Goal: Task Accomplishment & Management: Use online tool/utility

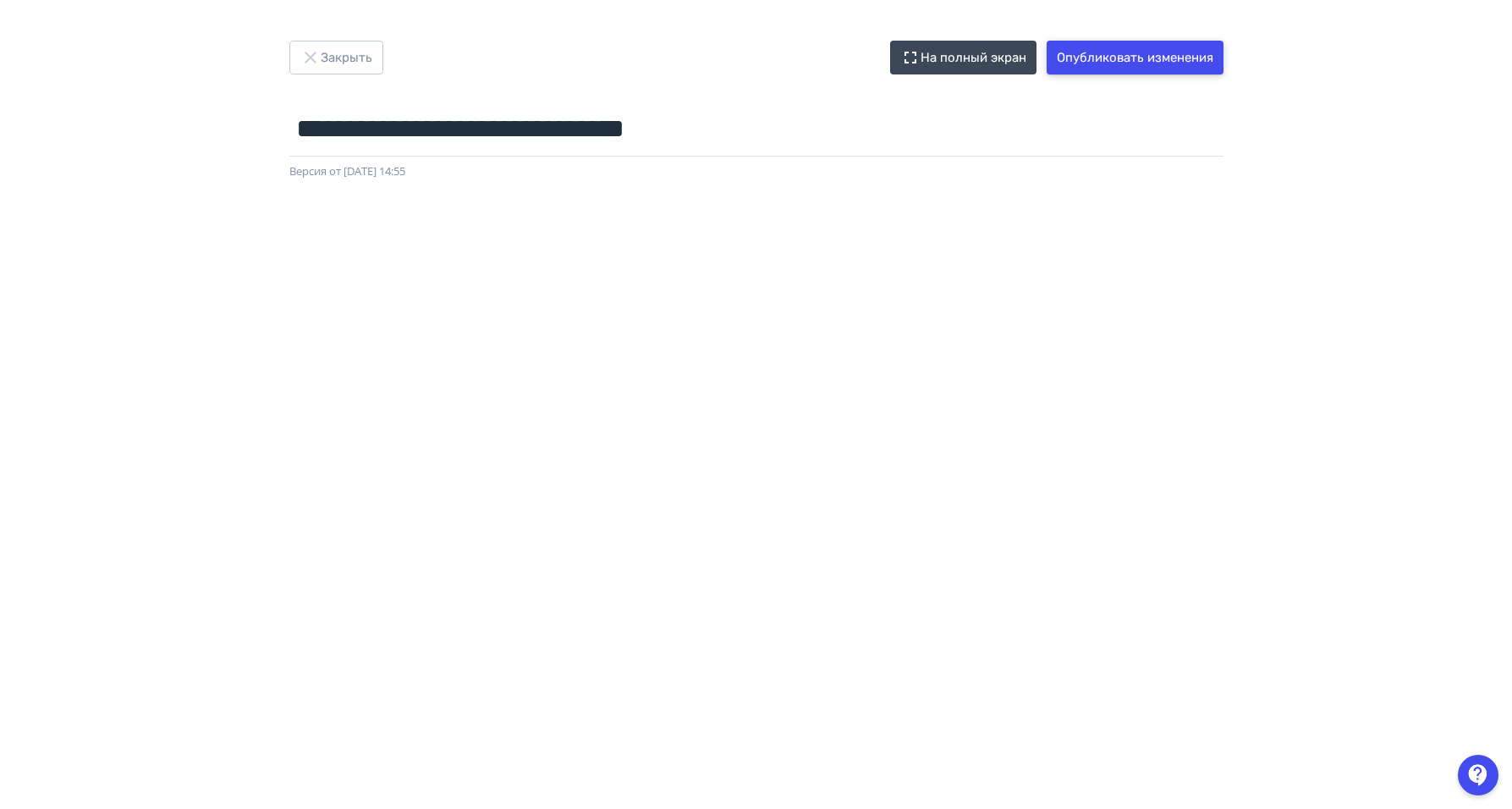
click at [1184, 42] on button "Опубликовать изменения" at bounding box center [1135, 58] width 177 height 34
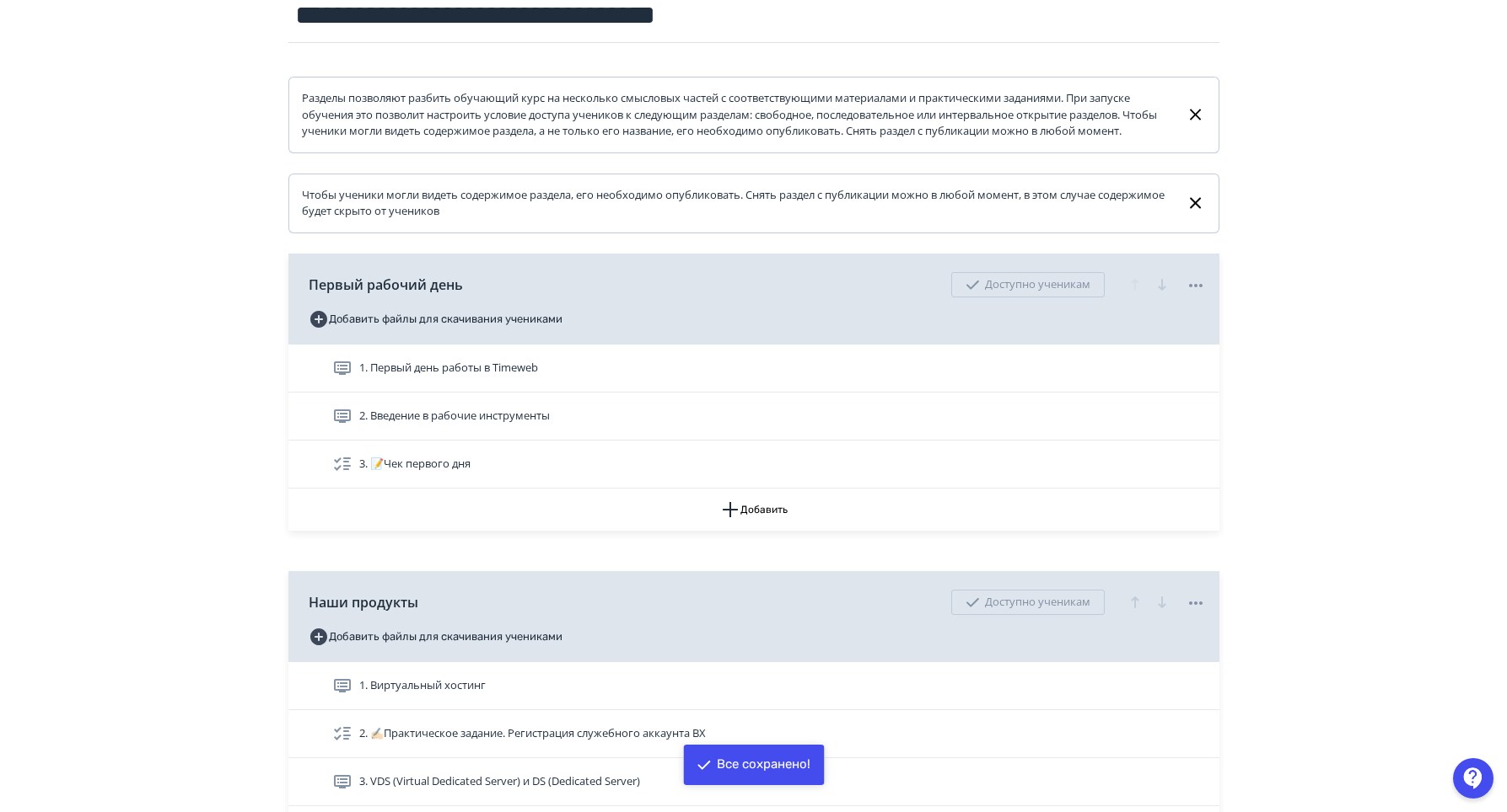
scroll to position [253, 0]
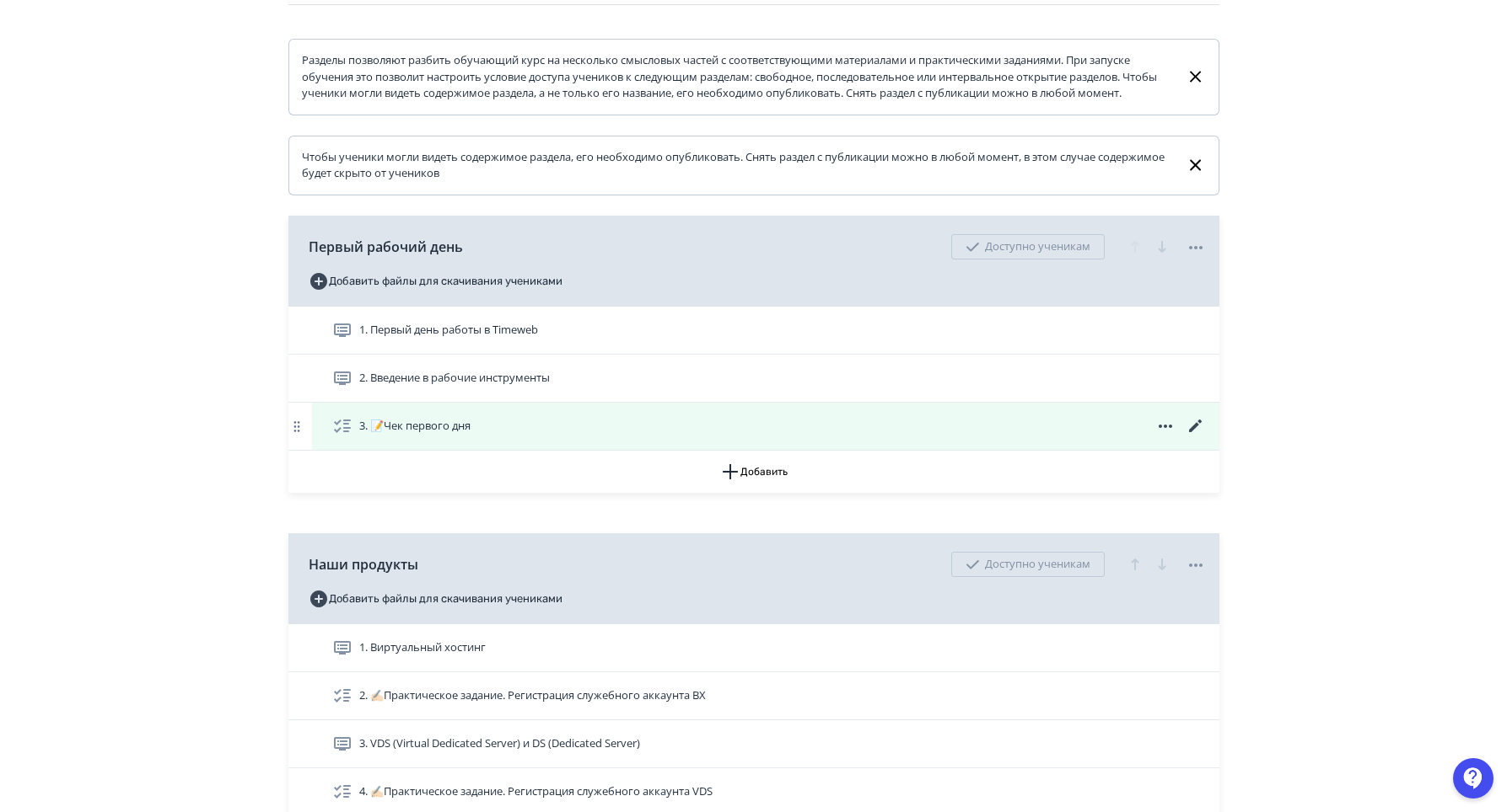
click at [1192, 432] on icon at bounding box center [1194, 426] width 13 height 13
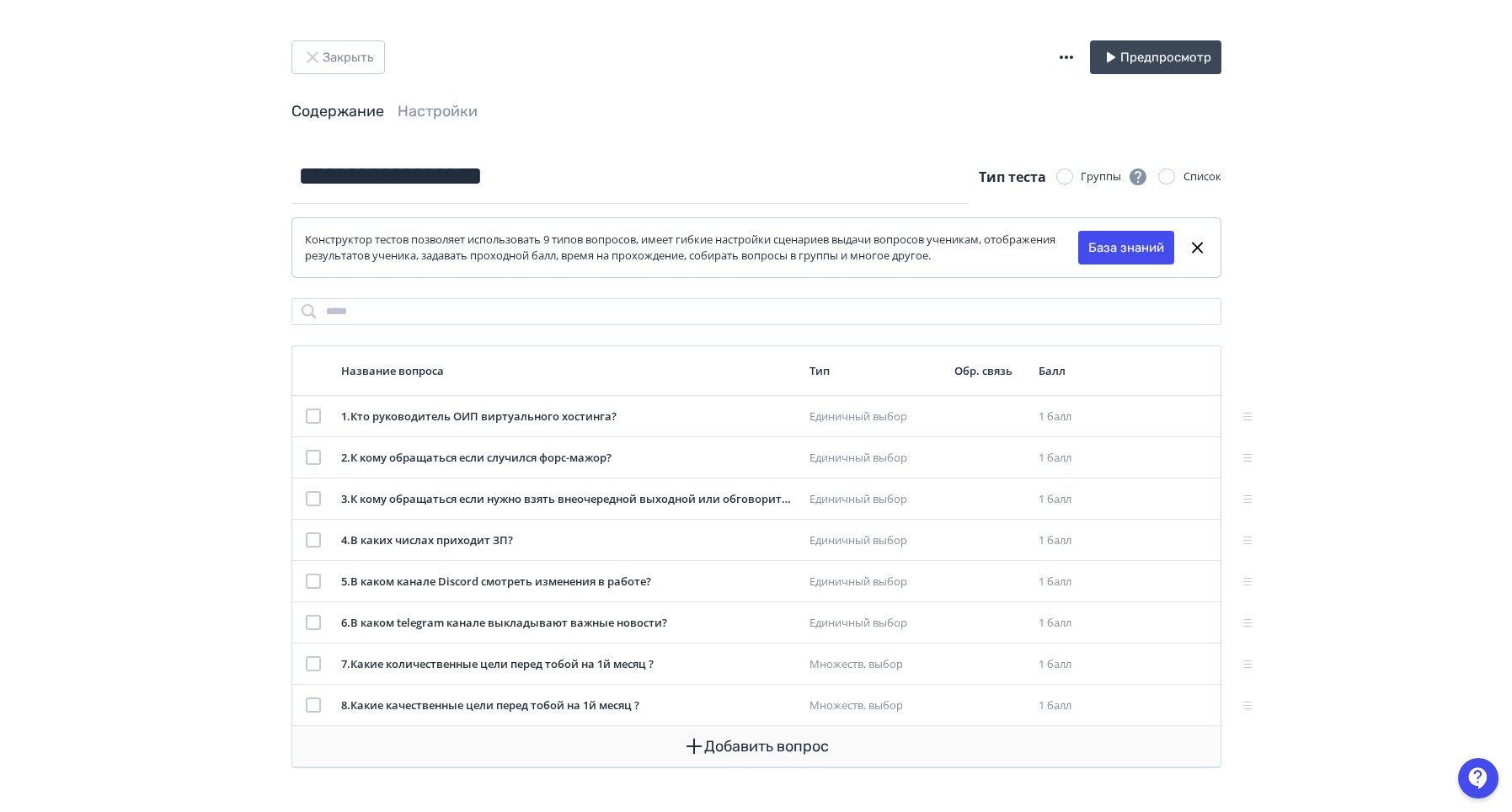
click at [755, 755] on button "Добавить вопрос" at bounding box center [756, 747] width 901 height 41
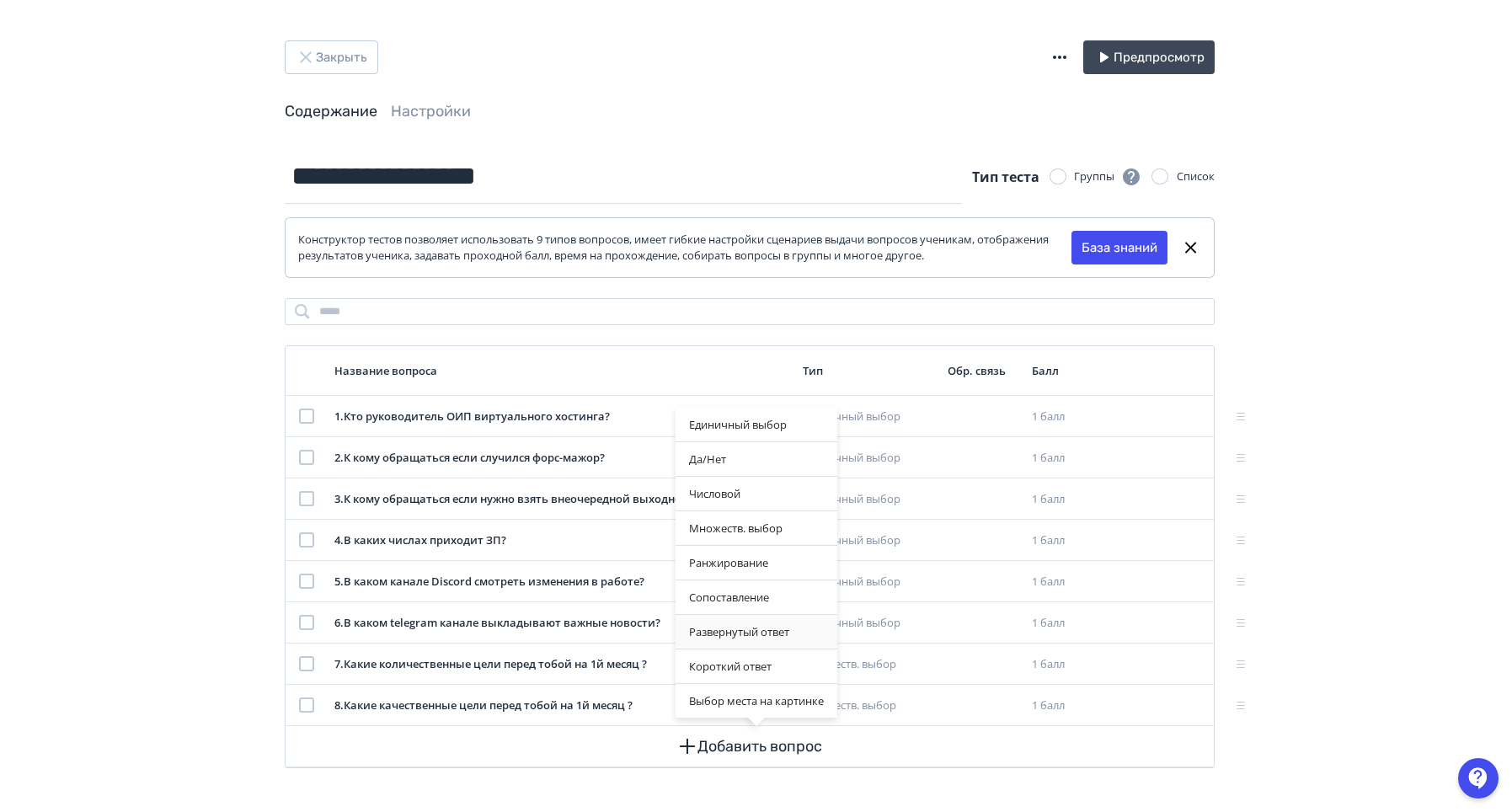
click at [732, 636] on div "Развернутый ответ" at bounding box center [756, 632] width 162 height 33
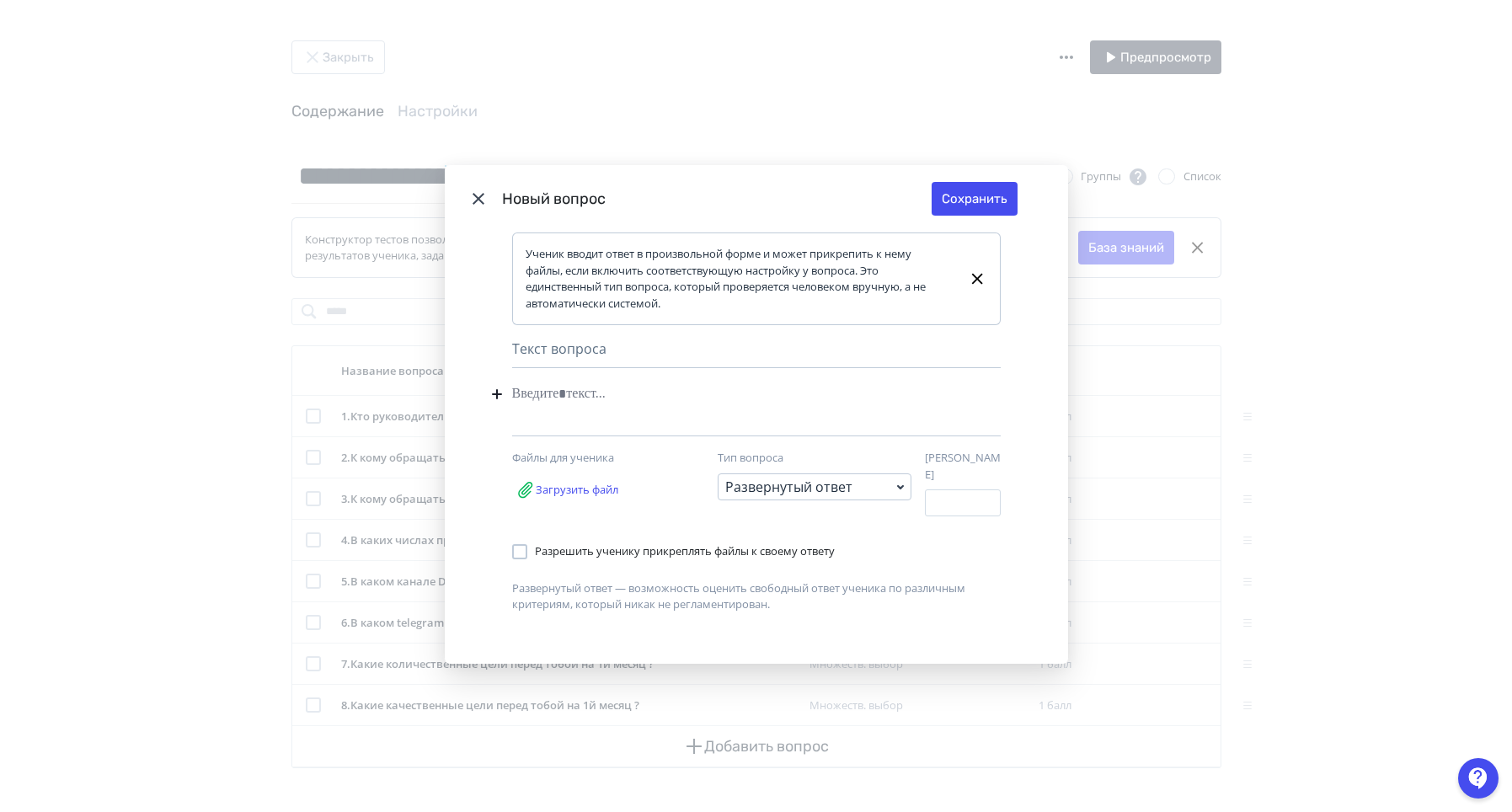
click at [682, 386] on div "Modal" at bounding box center [731, 394] width 437 height 32
click at [983, 206] on button "Сохранить" at bounding box center [975, 198] width 86 height 33
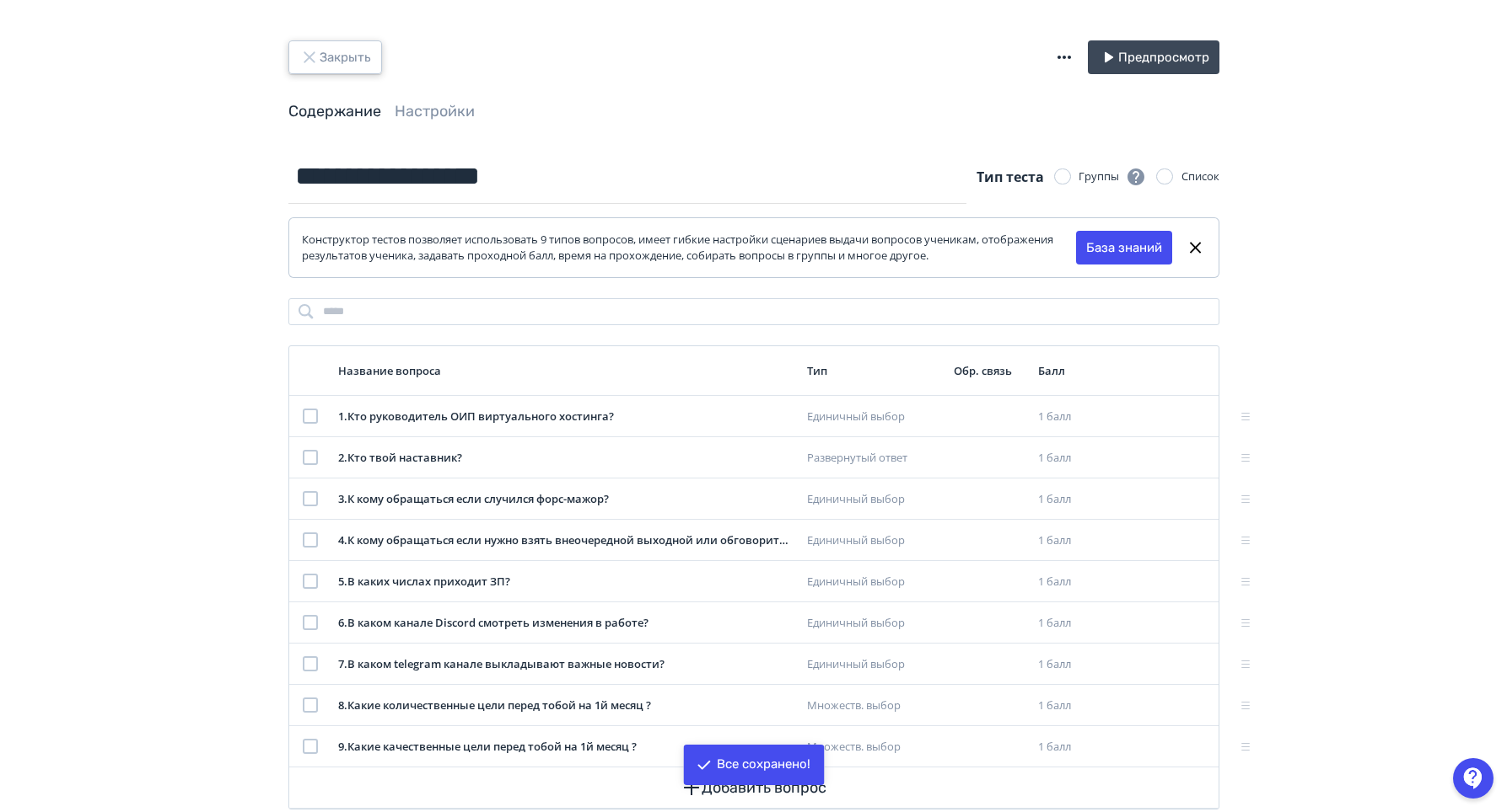
click at [357, 64] on button "Закрыть" at bounding box center [335, 57] width 94 height 33
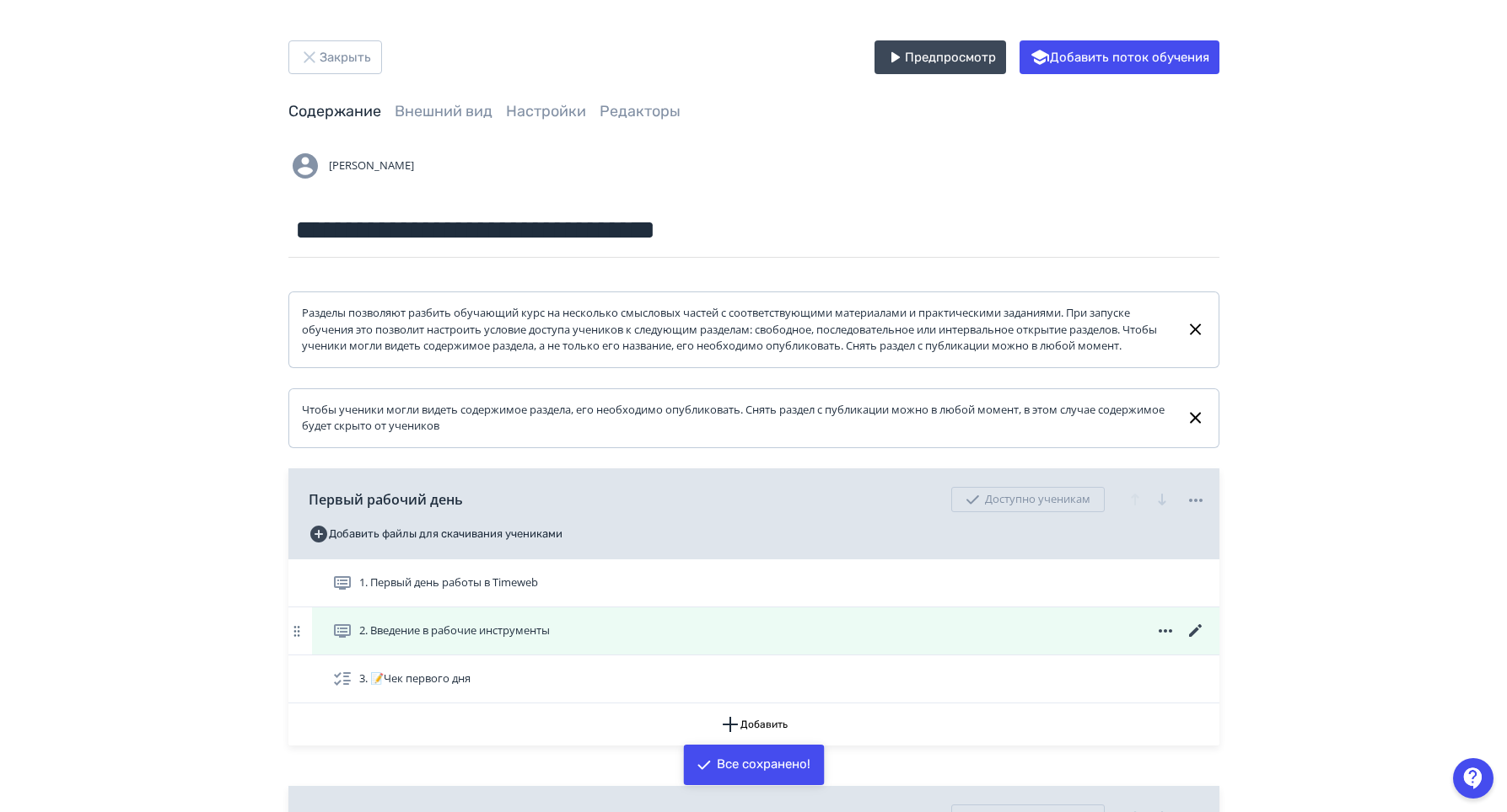
click at [520, 640] on span "2. Введение в рабочие инструменты" at bounding box center [453, 631] width 190 height 17
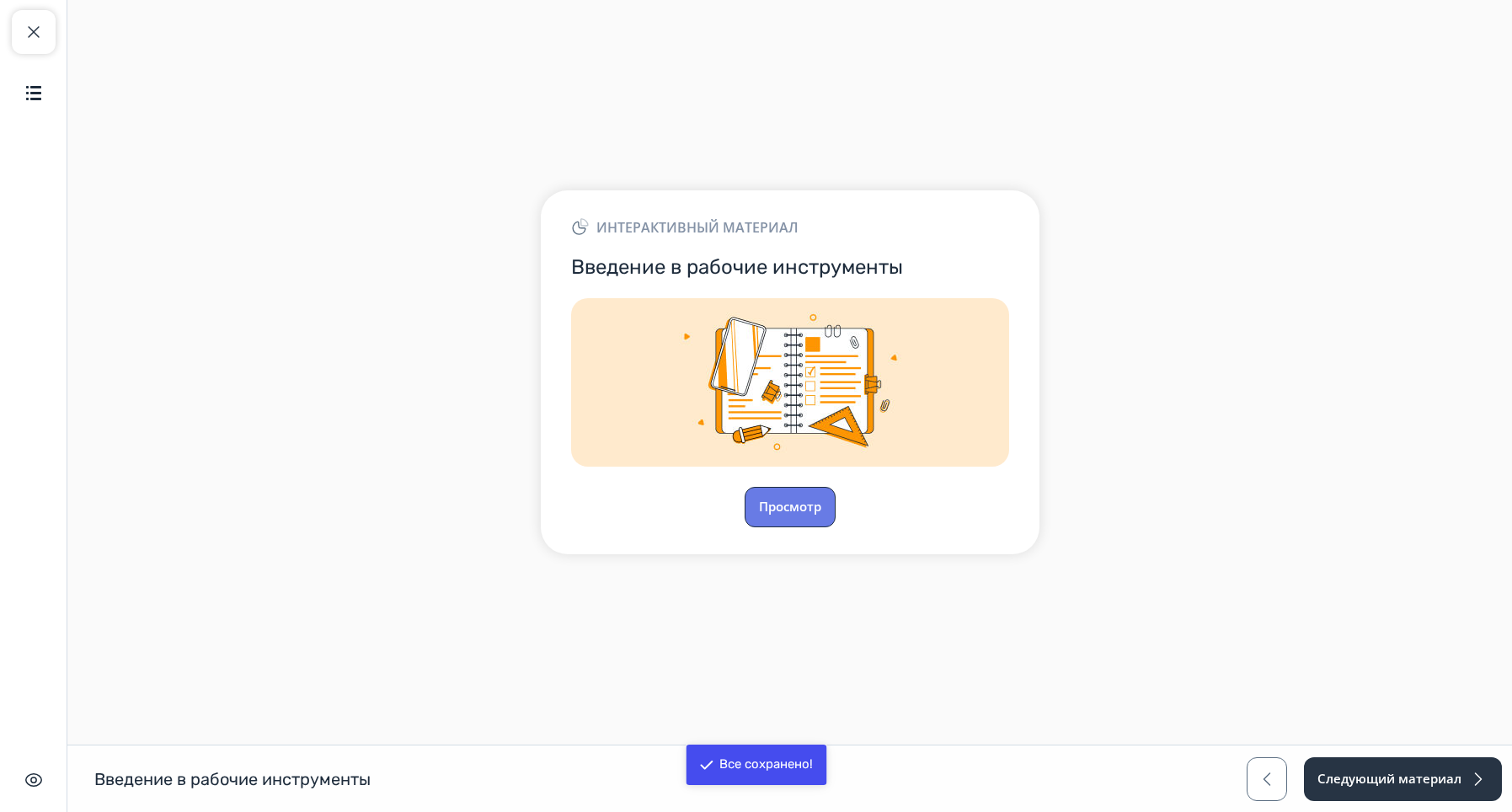
click at [779, 490] on button "Просмотр" at bounding box center [790, 508] width 91 height 41
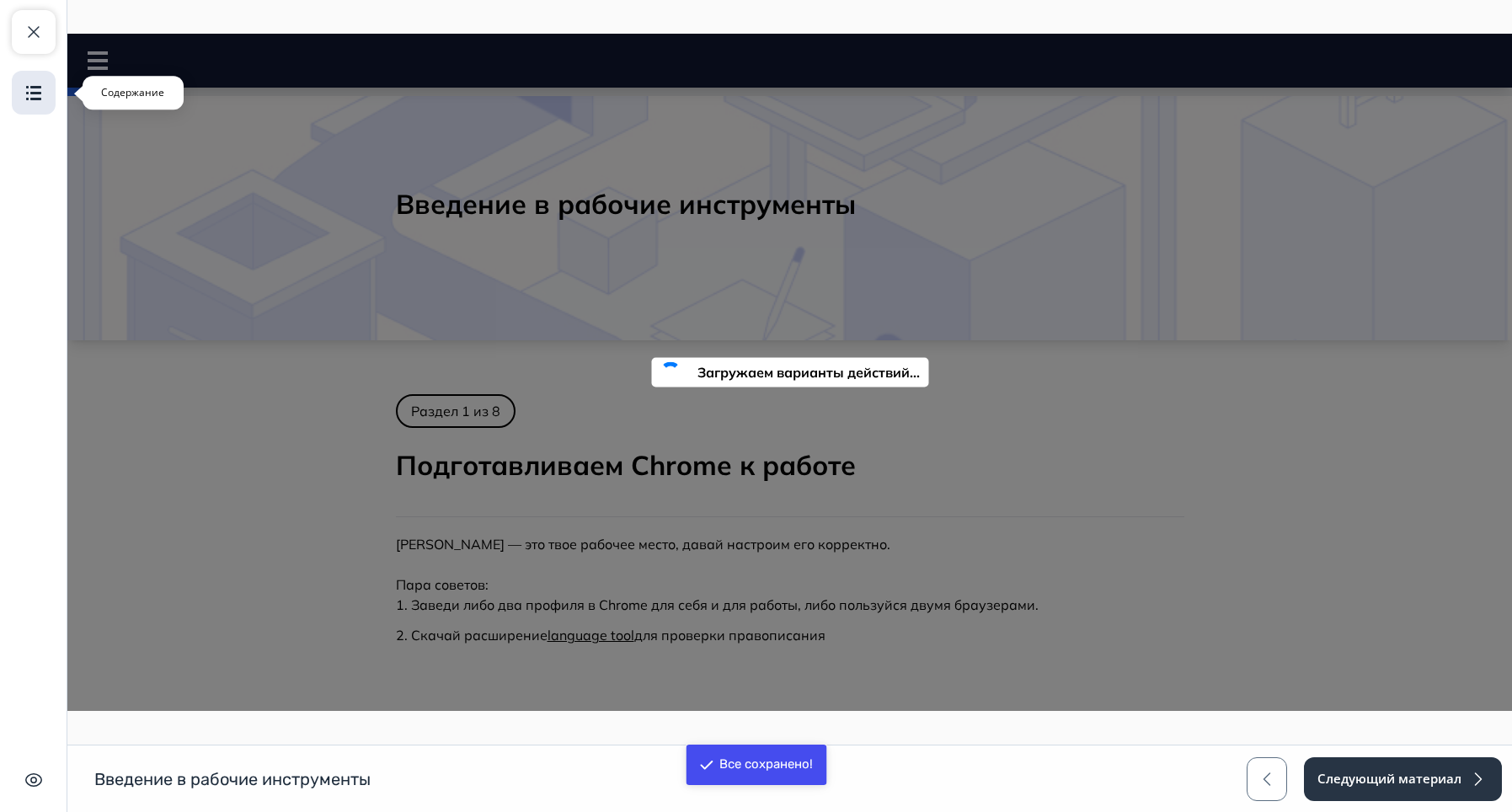
click at [41, 90] on img "button" at bounding box center [33, 93] width 20 height 20
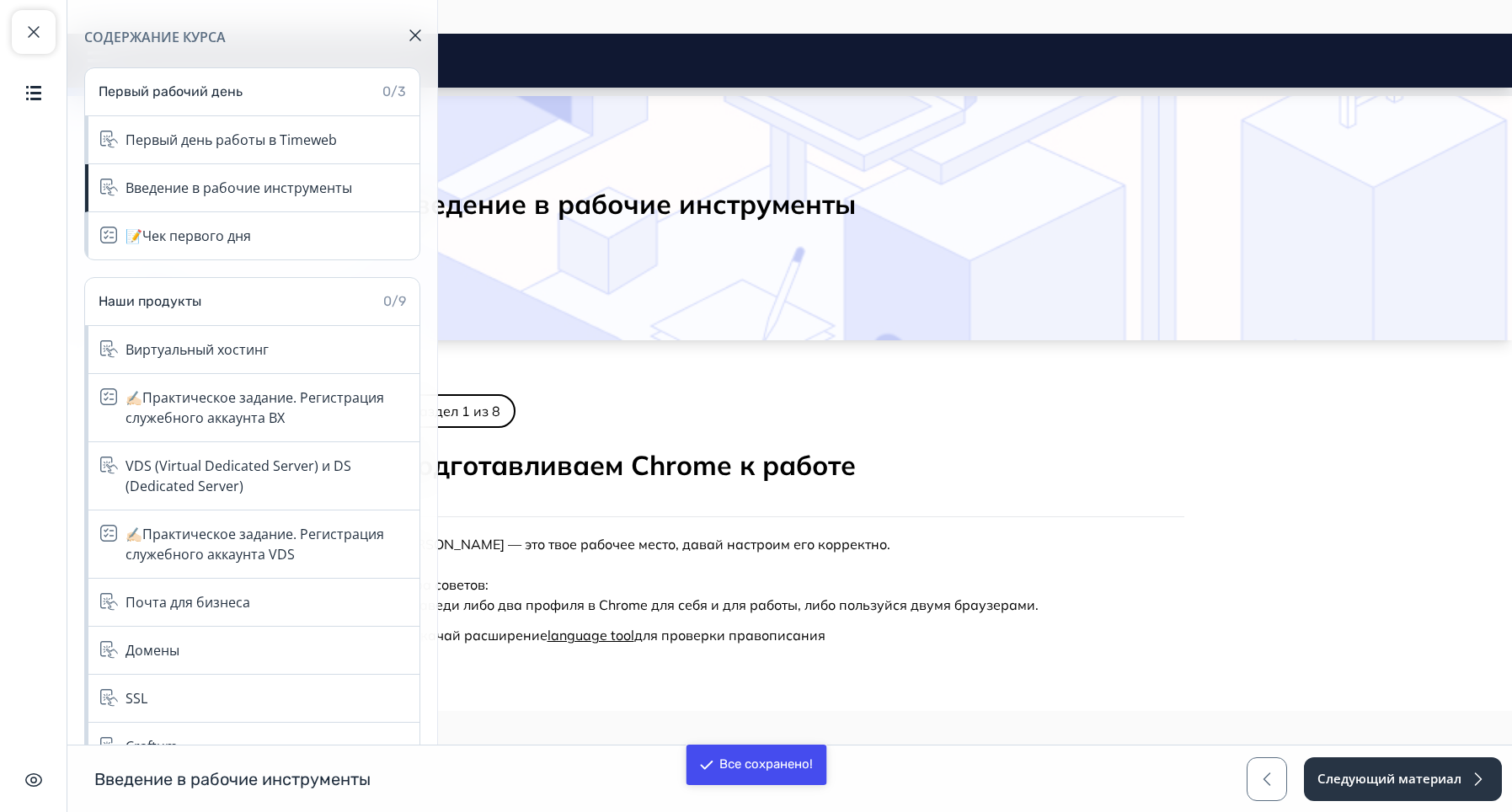
click at [692, 324] on div "Введение в рабочие инструменты" at bounding box center [789, 214] width 1444 height 253
click at [421, 32] on img "button" at bounding box center [415, 35] width 12 height 12
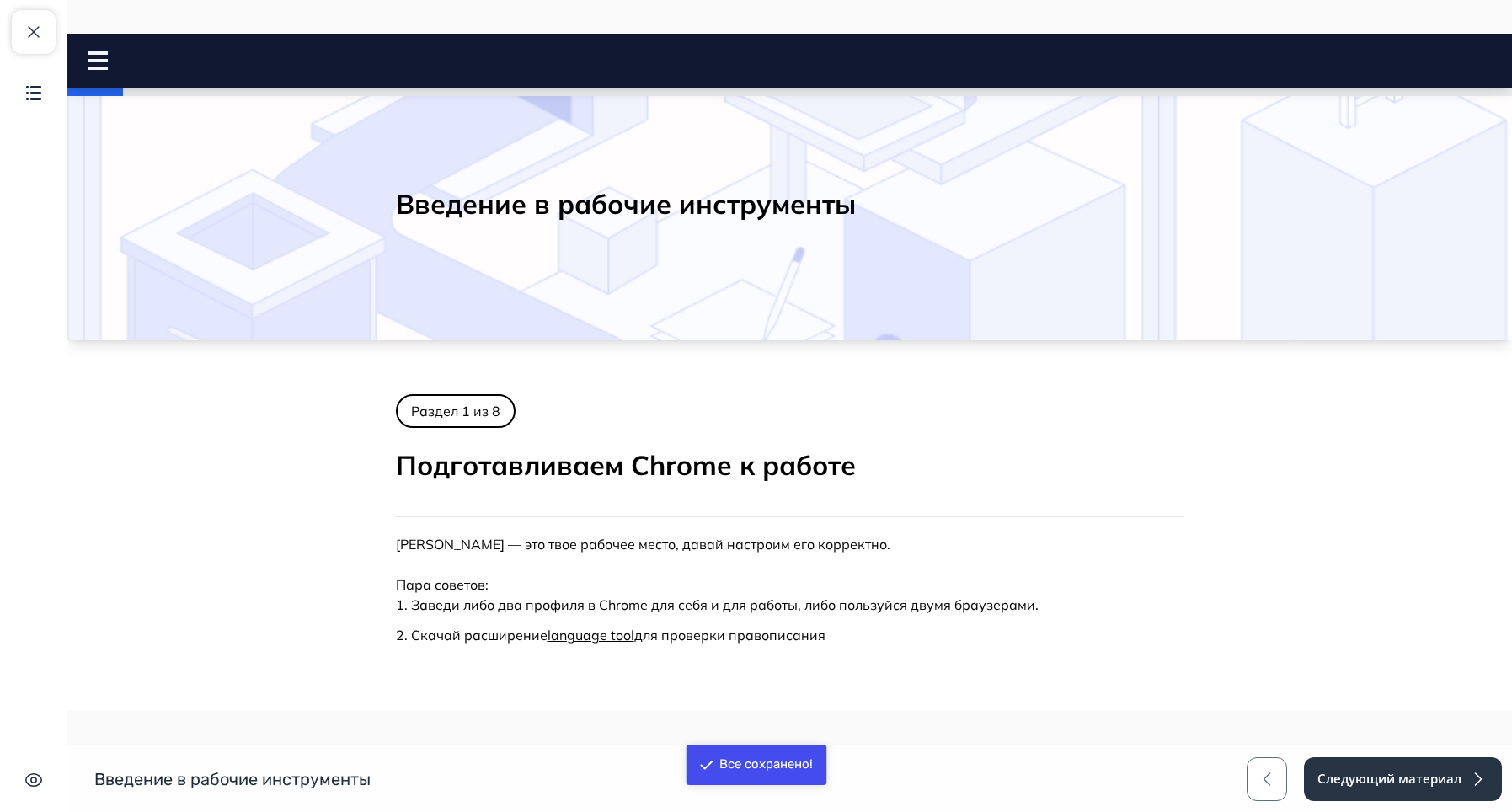
click at [116, 62] on div at bounding box center [105, 60] width 33 height 19
click at [97, 63] on icon at bounding box center [98, 60] width 20 height 19
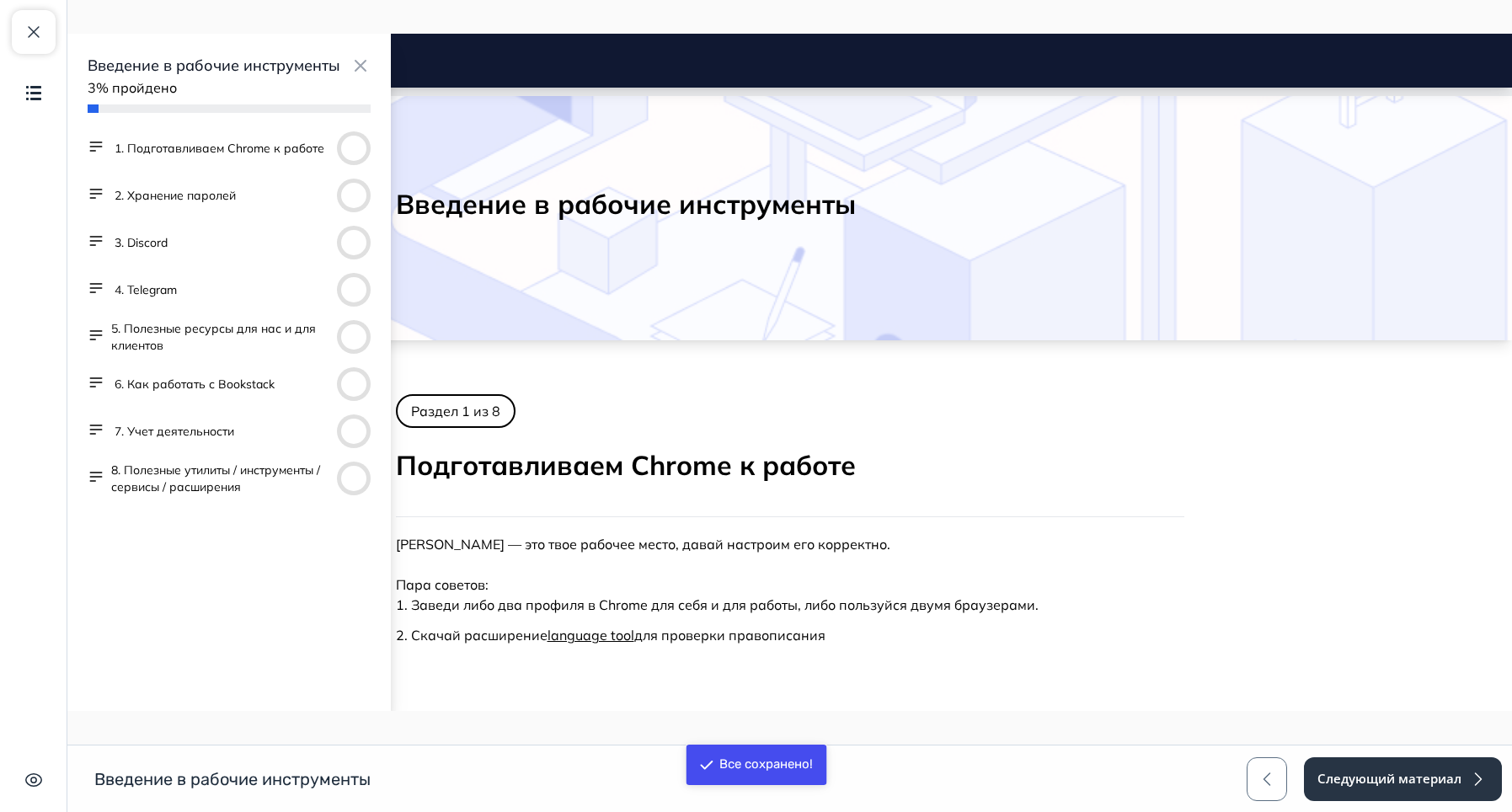
click at [248, 462] on button "8. Полезные утилиты / инструменты / сервисы / расширения" at bounding box center [220, 478] width 219 height 33
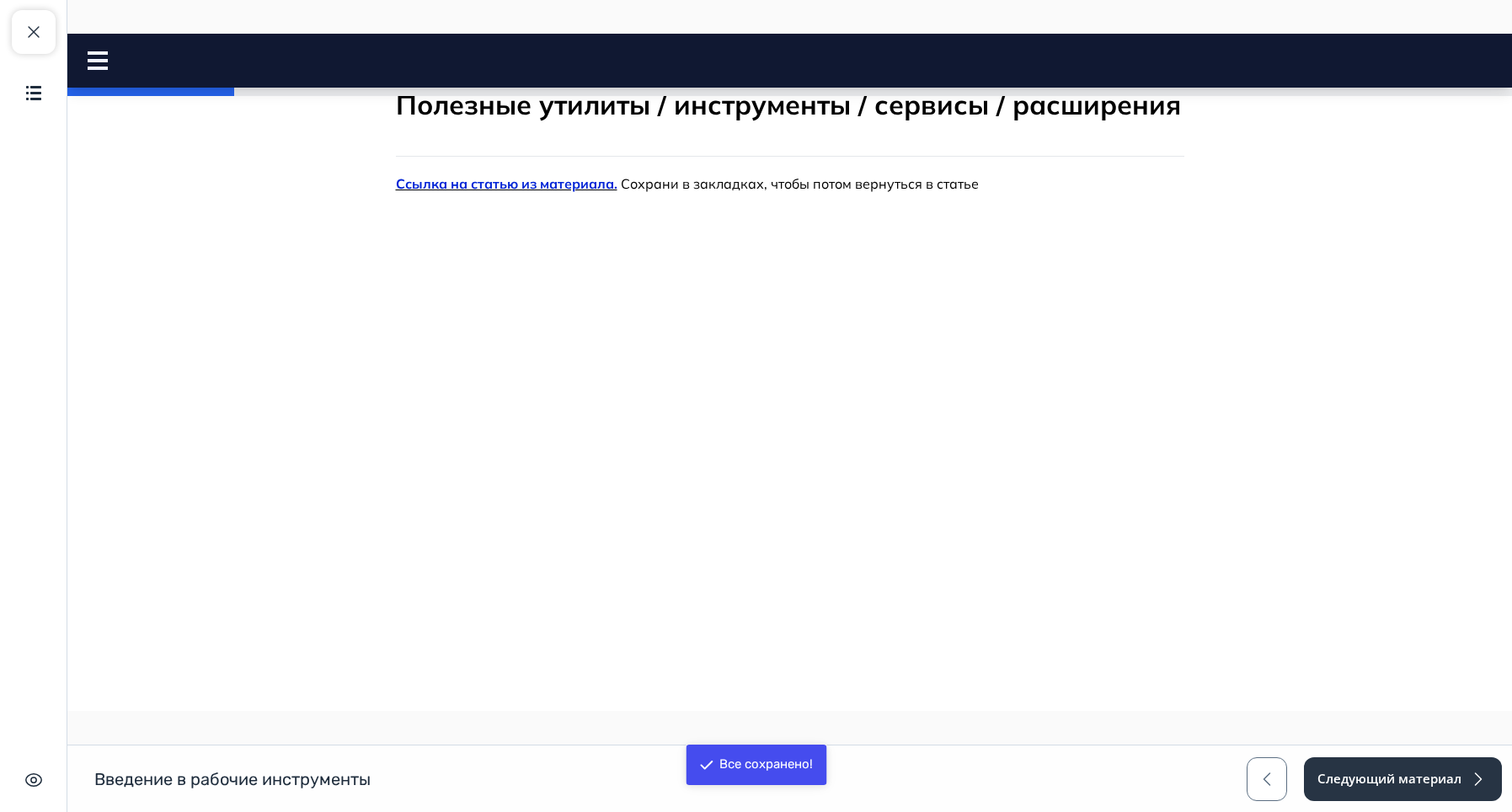
click at [94, 53] on rect at bounding box center [98, 53] width 20 height 4
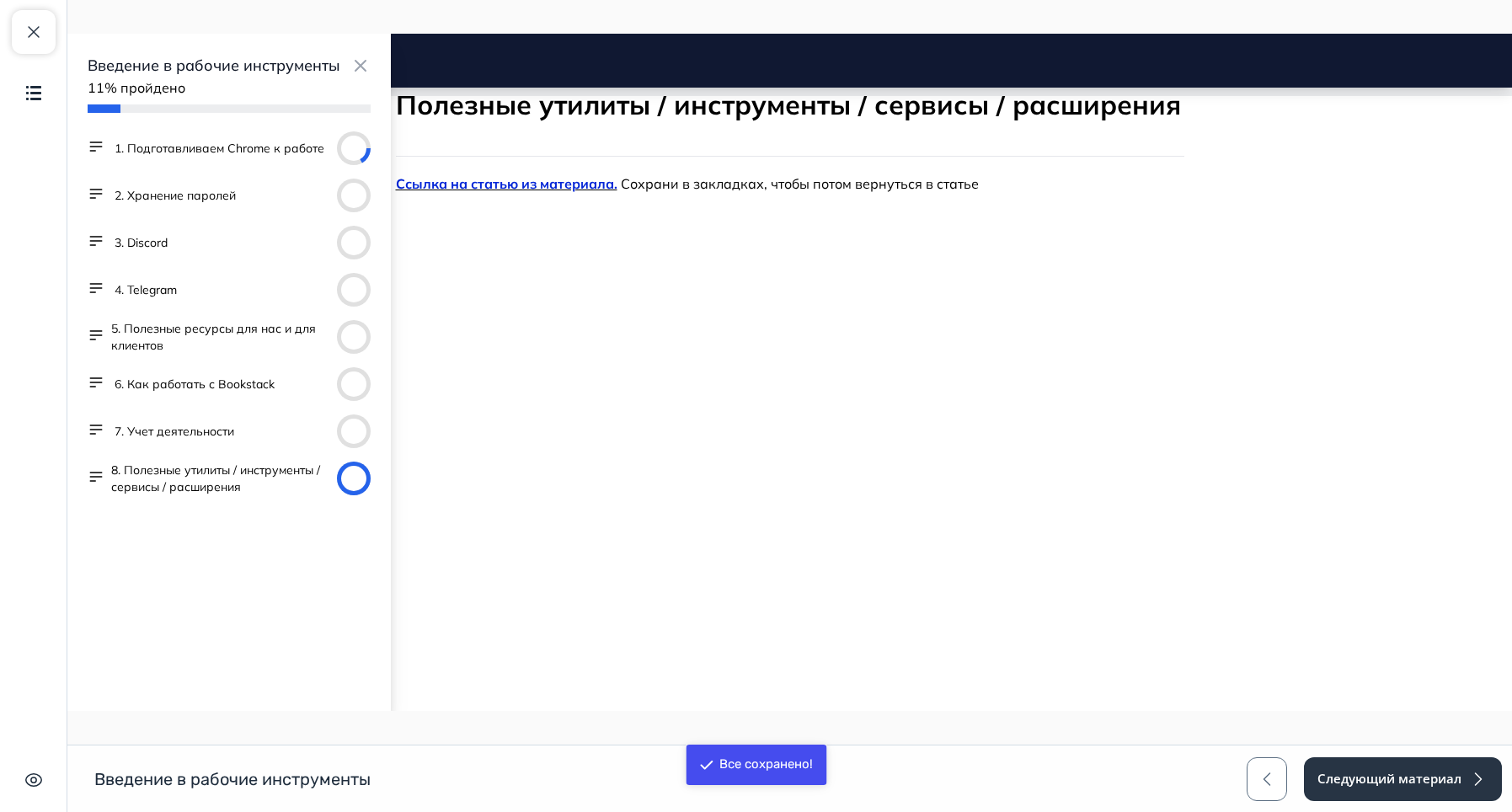
click at [188, 142] on button "1. Подготавливаем Chrome к работе" at bounding box center [220, 148] width 209 height 17
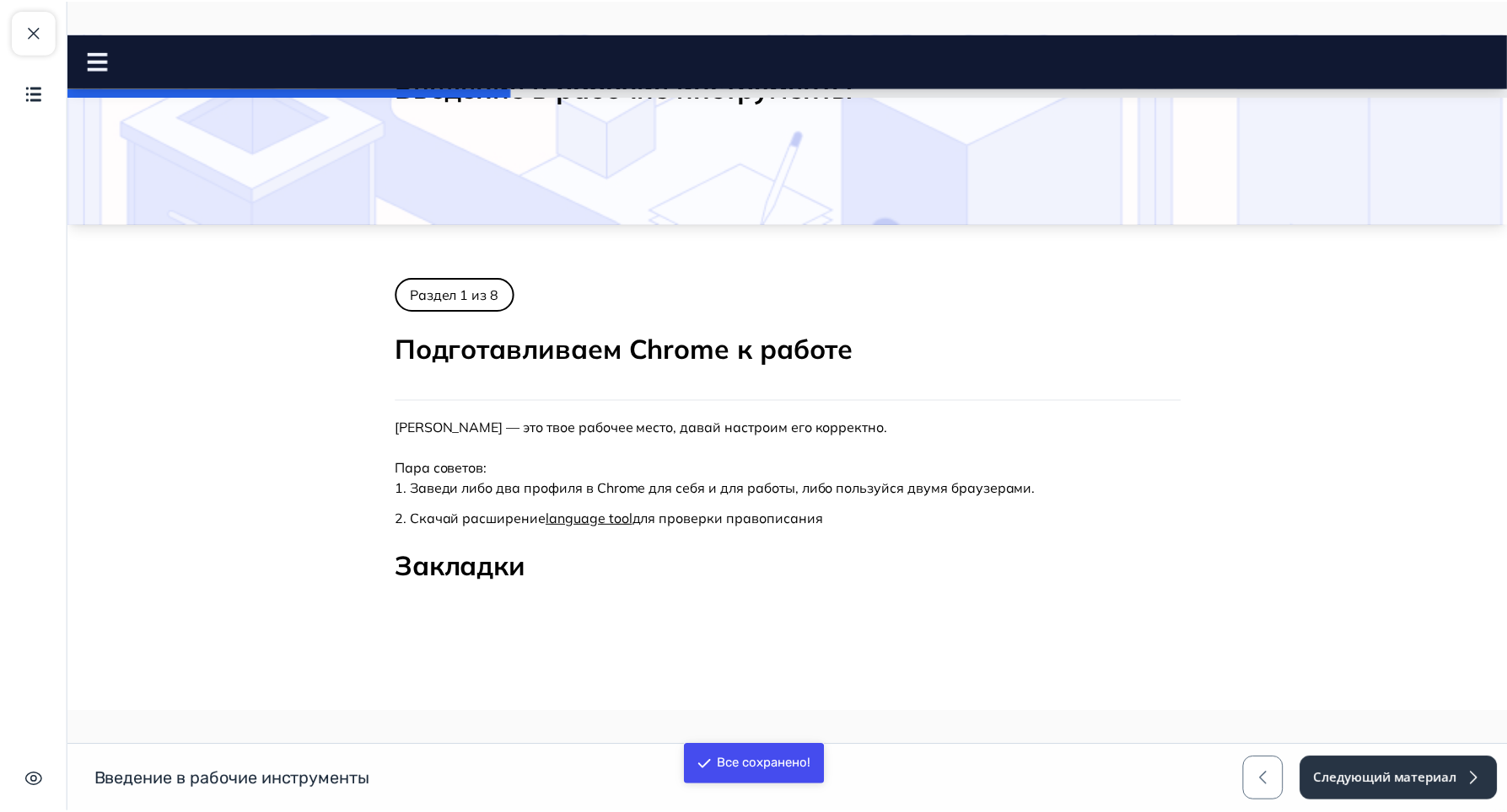
scroll to position [0, 0]
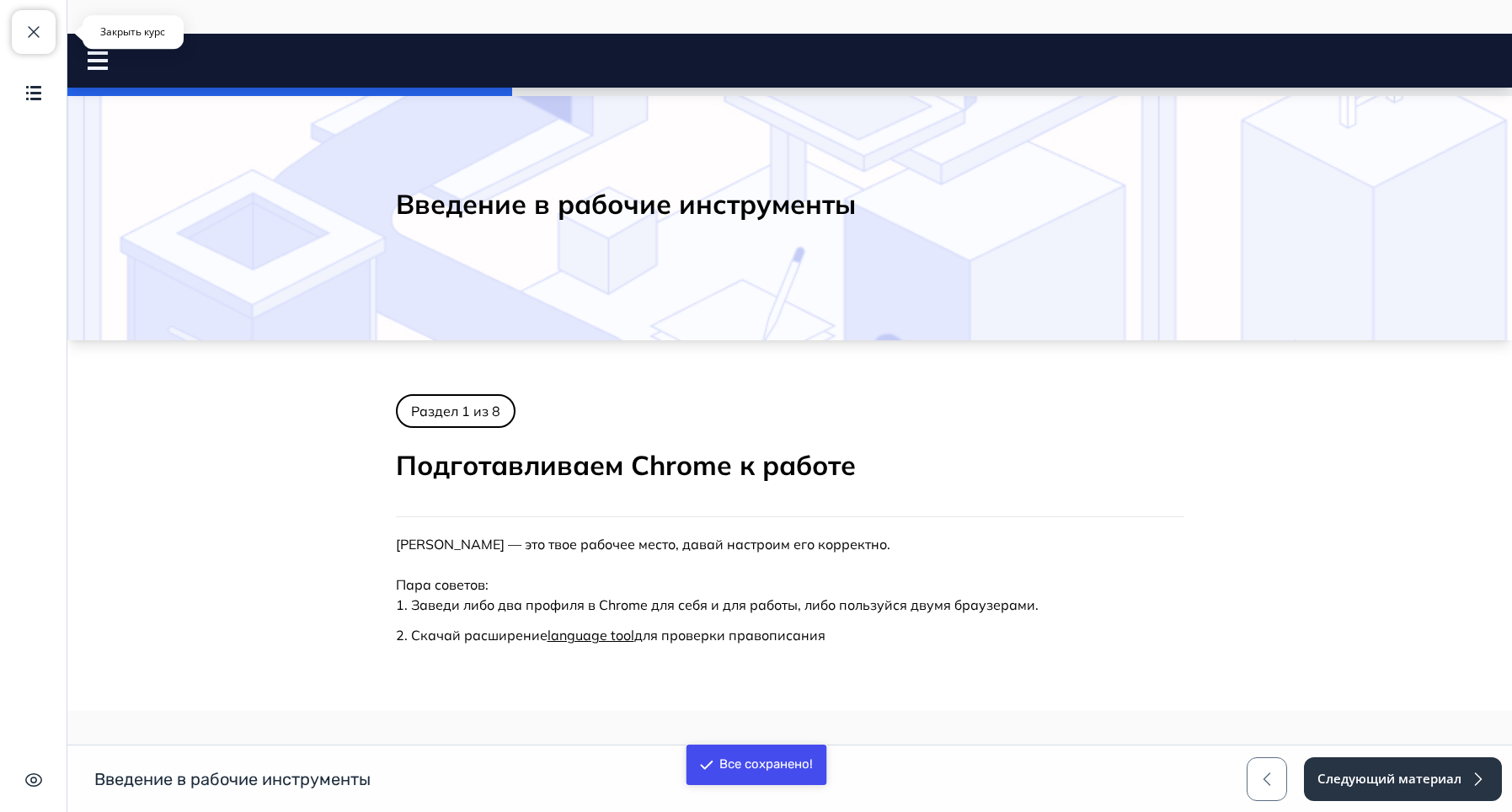
click at [24, 29] on span "button" at bounding box center [33, 32] width 20 height 20
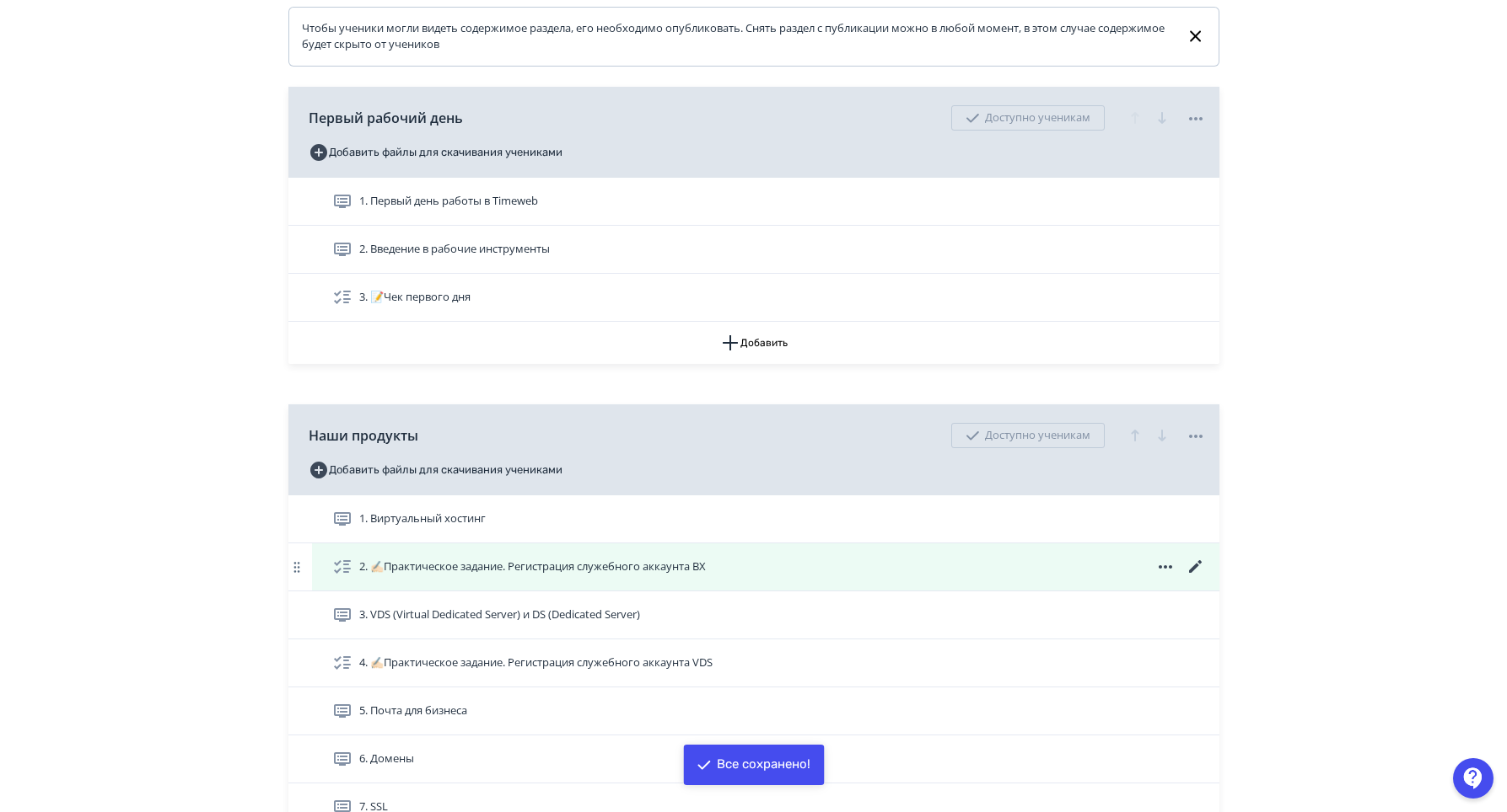
scroll to position [422, 0]
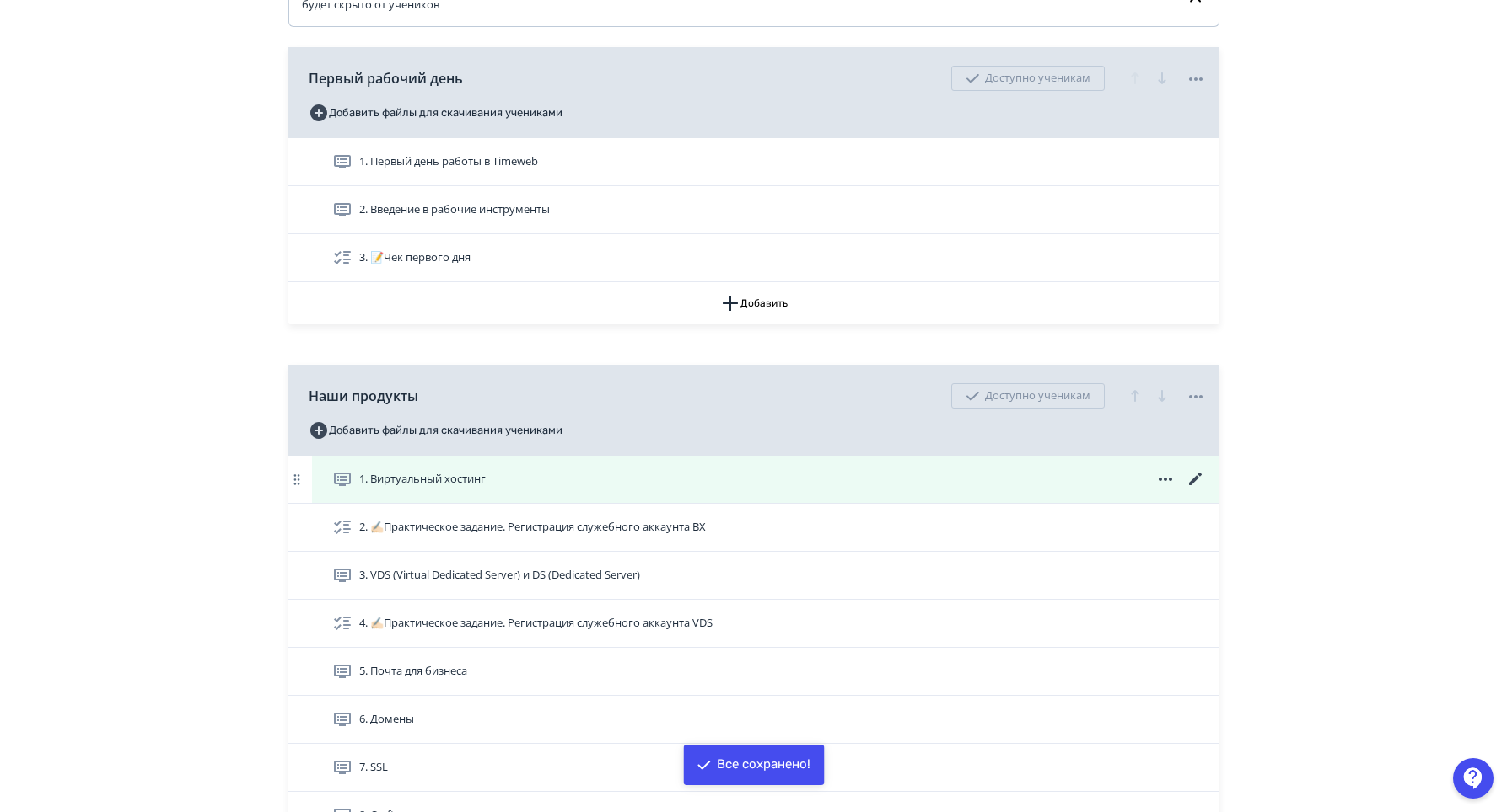
click at [1193, 489] on icon at bounding box center [1195, 479] width 20 height 20
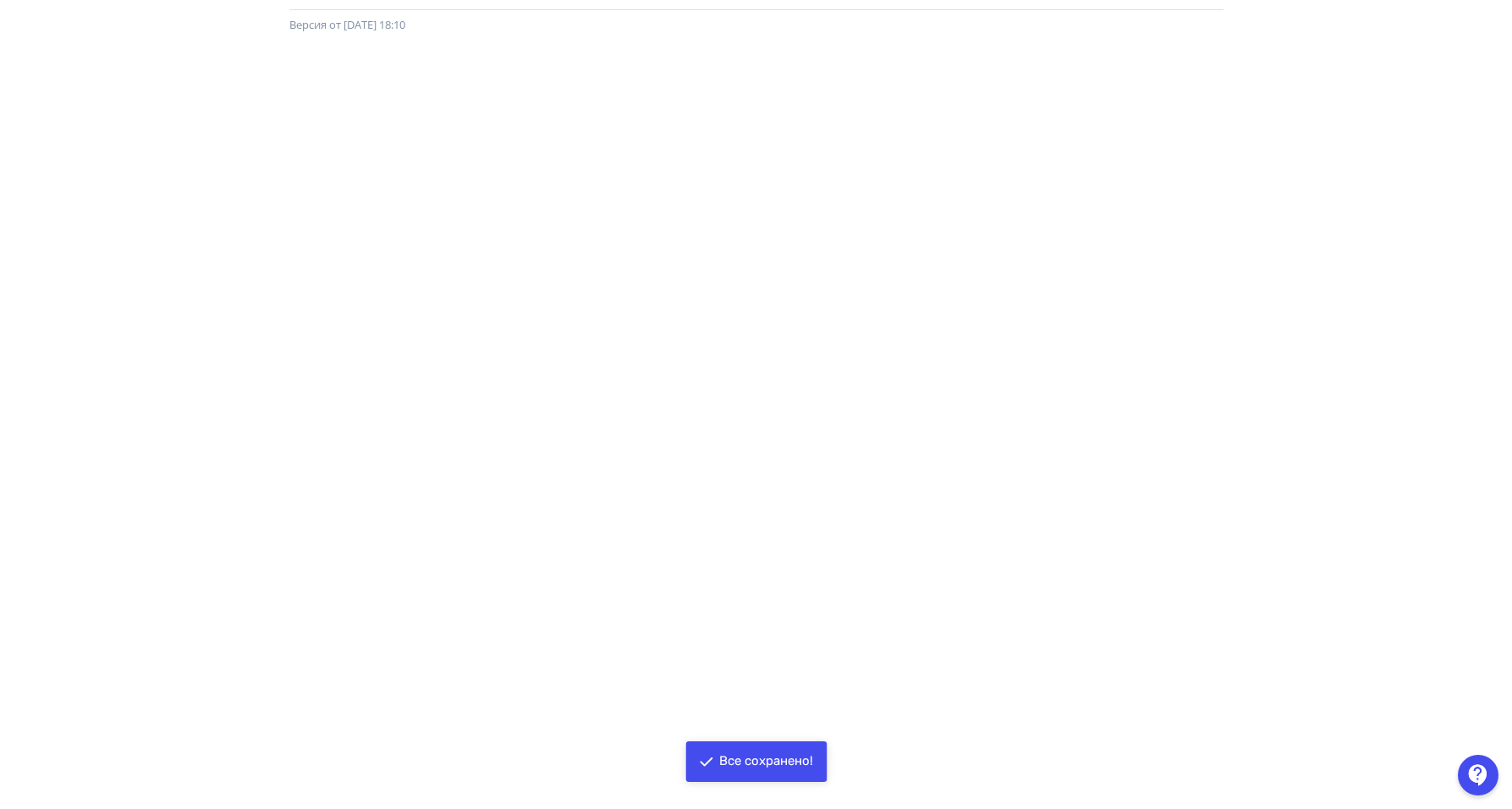
scroll to position [167, 0]
